Goal: Check status: Check status

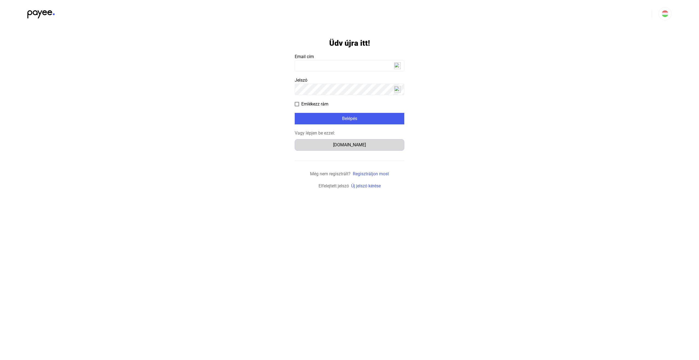
click at [355, 142] on div "[DOMAIN_NAME]" at bounding box center [350, 145] width 106 height 7
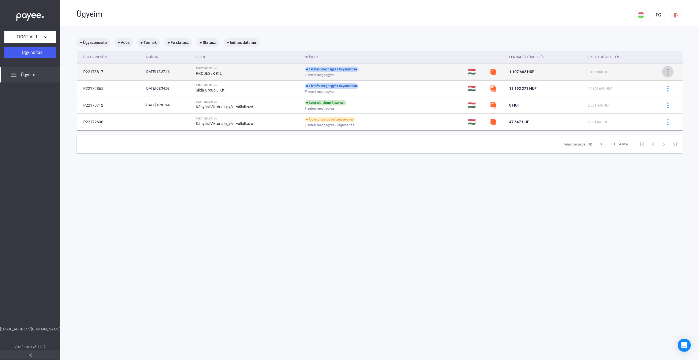
click at [665, 72] on img at bounding box center [668, 72] width 6 height 6
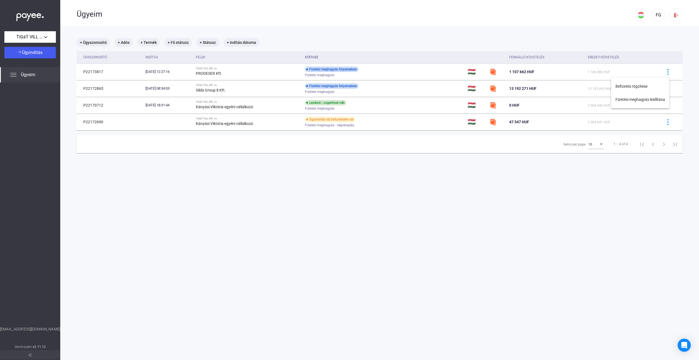
click at [546, 72] on div at bounding box center [349, 180] width 699 height 360
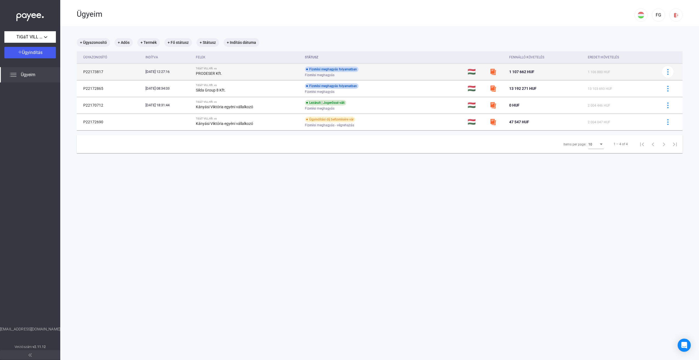
click at [270, 72] on div "PRODESER Kft." at bounding box center [248, 73] width 105 height 7
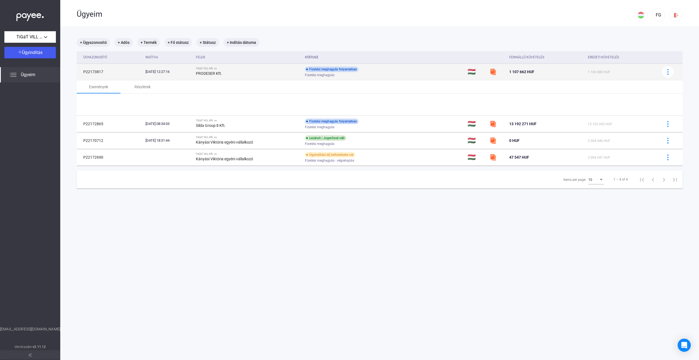
click at [270, 72] on div "PRODESER Kft." at bounding box center [248, 73] width 105 height 7
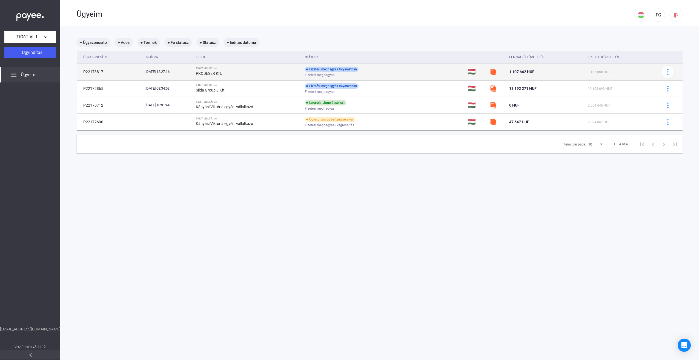
click at [270, 71] on div "PRODESER Kft." at bounding box center [248, 73] width 105 height 7
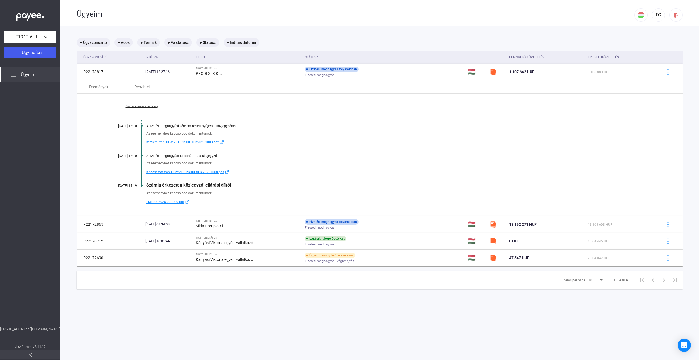
scroll to position [26, 0]
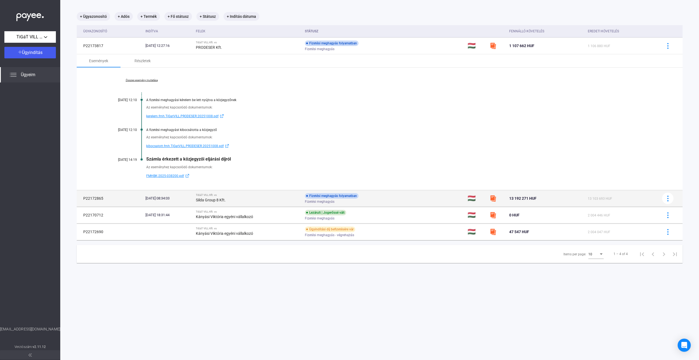
click at [170, 201] on td "2025.09.22. 08:34:03" at bounding box center [168, 198] width 50 height 16
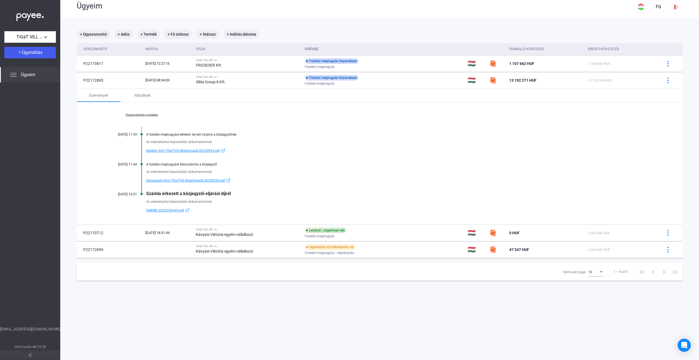
scroll to position [0, 0]
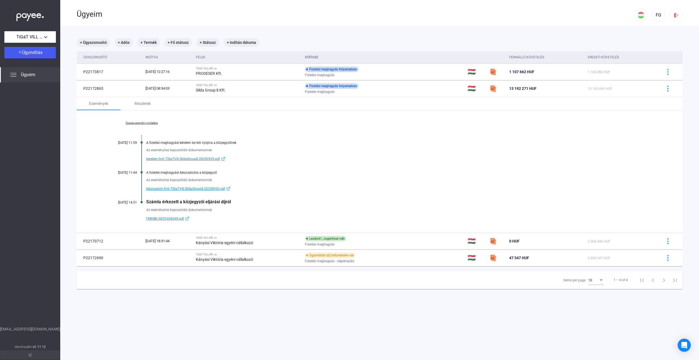
click at [156, 123] on link "Összes esemény mutatása" at bounding box center [141, 122] width 75 height 3
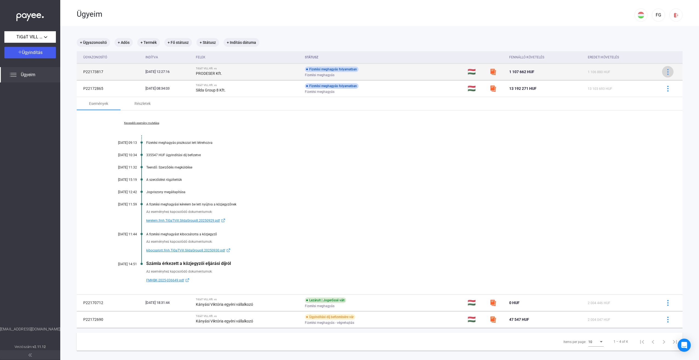
click at [665, 70] on img at bounding box center [668, 72] width 6 height 6
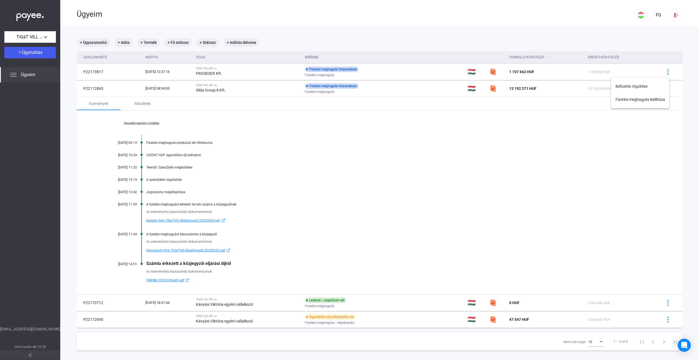
click at [346, 152] on div at bounding box center [349, 180] width 699 height 360
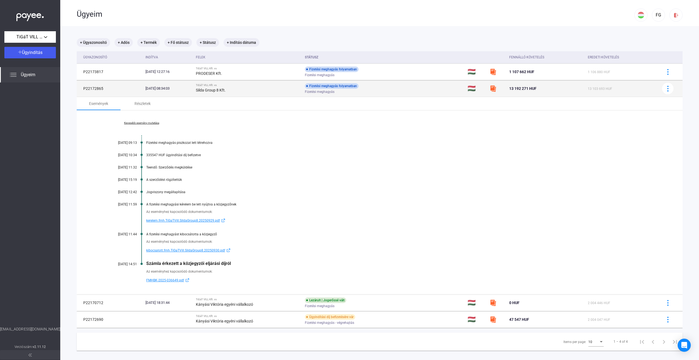
click at [379, 87] on div "Fizetési meghagyás folyamatban Fizetési meghagyás" at bounding box center [348, 88] width 87 height 11
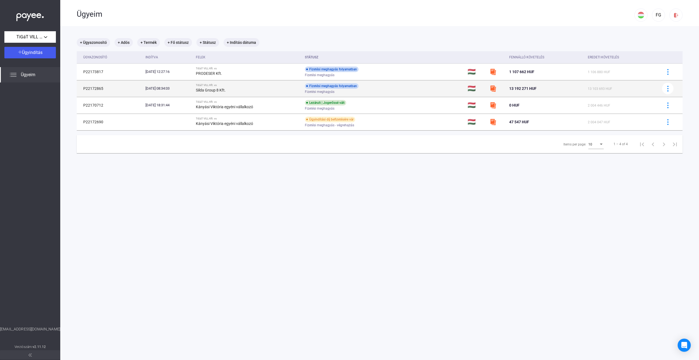
click at [249, 86] on div "TiGáT VILL Kft. vs" at bounding box center [248, 85] width 105 height 3
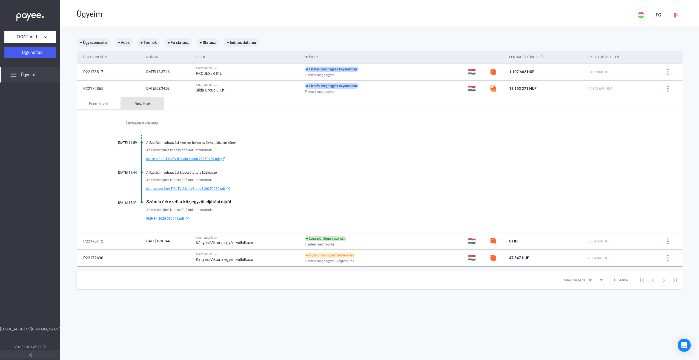
click at [142, 102] on div "Részletek" at bounding box center [142, 103] width 16 height 7
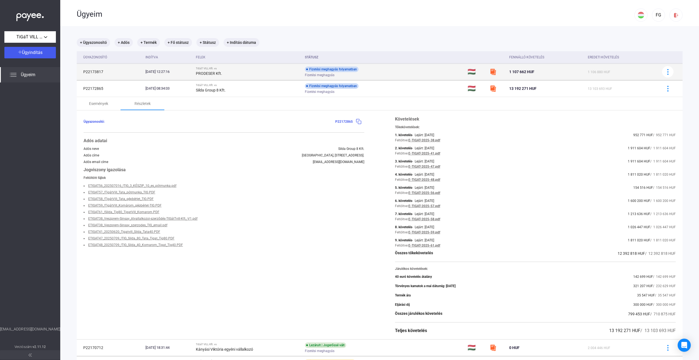
click at [392, 74] on div "Fizetési meghagyás" at bounding box center [348, 75] width 87 height 4
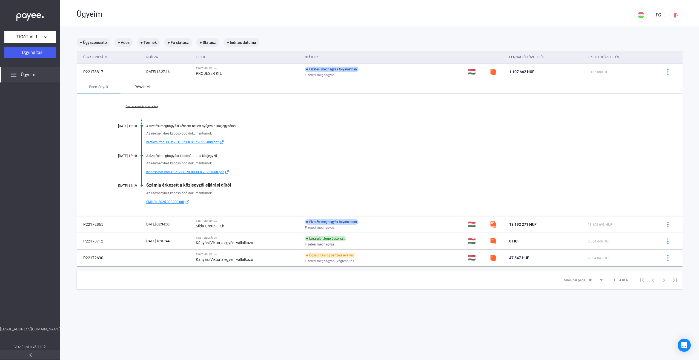
click at [147, 87] on div "Részletek" at bounding box center [142, 87] width 16 height 7
